Goal: Information Seeking & Learning: Learn about a topic

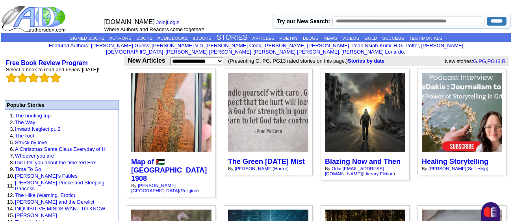
click at [361, 22] on input "text" at bounding box center [409, 21] width 152 height 9
type input "**********"
click at [487, 17] on input "******" at bounding box center [497, 21] width 20 height 9
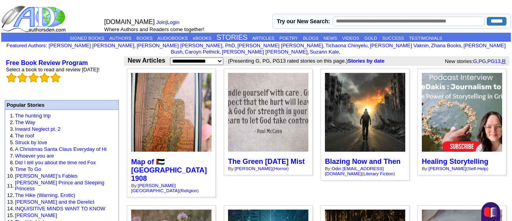
click at [504, 58] on link "R" at bounding box center [504, 61] width 4 height 6
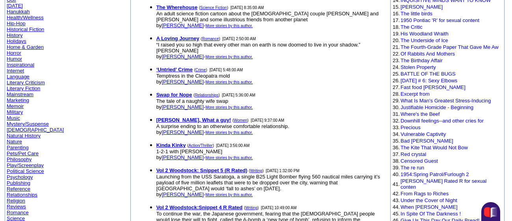
scroll to position [194, 0]
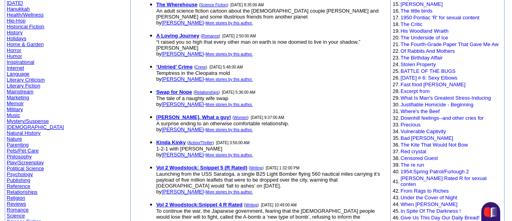
click at [39, 219] on link "Science Fiction" at bounding box center [24, 222] width 35 height 6
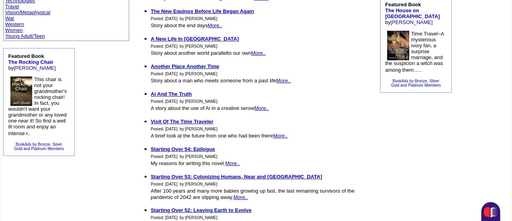
scroll to position [411, 0]
click at [225, 166] on link "More.." at bounding box center [232, 163] width 15 height 6
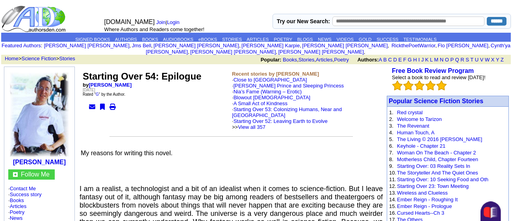
click at [118, 82] on link "[PERSON_NAME]" at bounding box center [110, 85] width 43 height 6
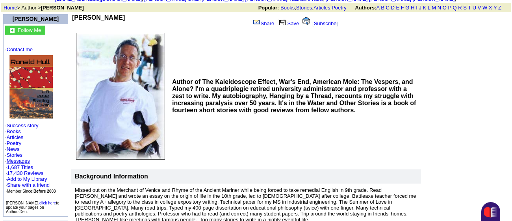
scroll to position [52, 0]
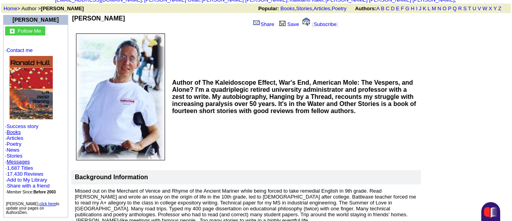
click at [11, 129] on link "Books" at bounding box center [14, 132] width 14 height 6
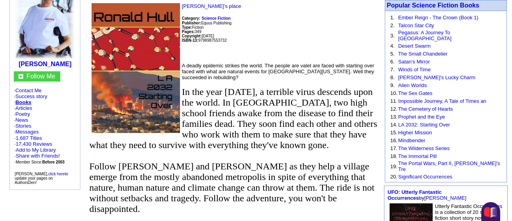
scroll to position [99, 0]
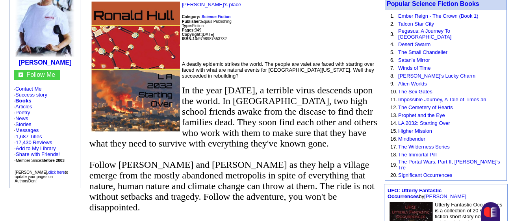
click at [22, 98] on link "Books" at bounding box center [23, 101] width 16 height 6
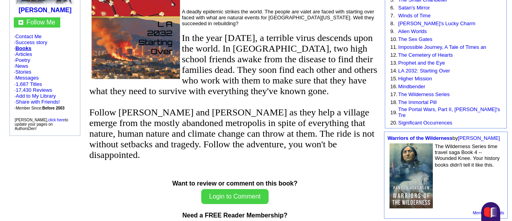
scroll to position [151, 0]
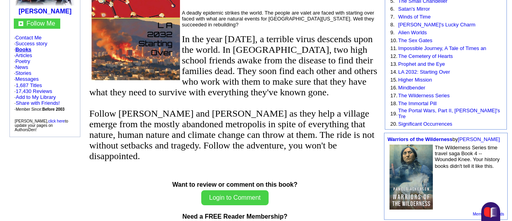
click at [32, 47] on link "Books" at bounding box center [23, 50] width 16 height 6
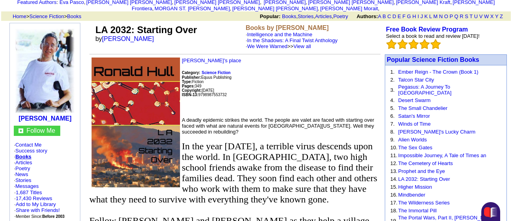
scroll to position [44, 0]
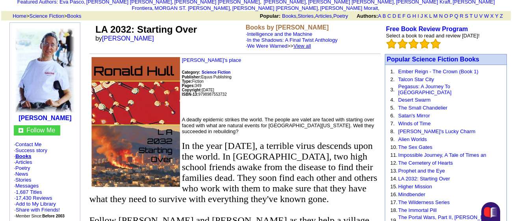
click at [311, 43] on link "View all" at bounding box center [303, 46] width 18 height 6
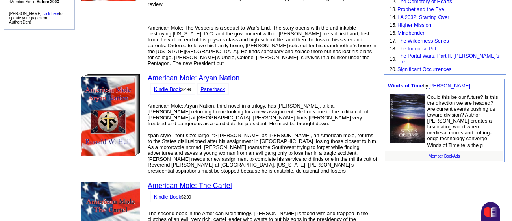
scroll to position [265, 0]
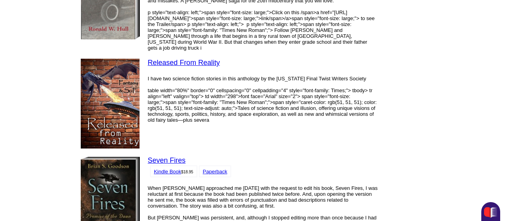
scroll to position [1202, 0]
